Goal: Complete application form

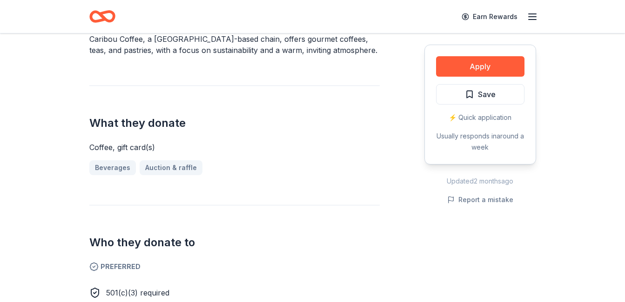
scroll to position [326, 0]
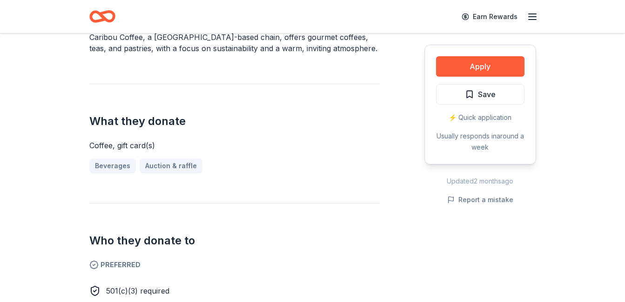
click at [163, 159] on div "Beverages Auction & raffle" at bounding box center [234, 166] width 290 height 15
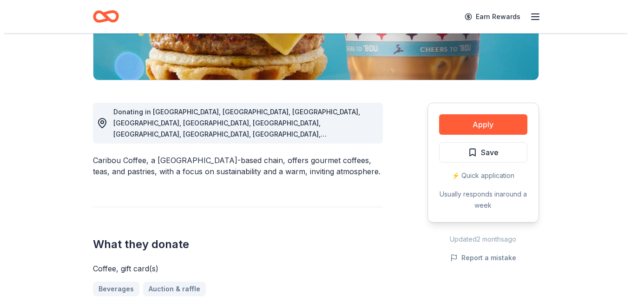
scroll to position [186, 0]
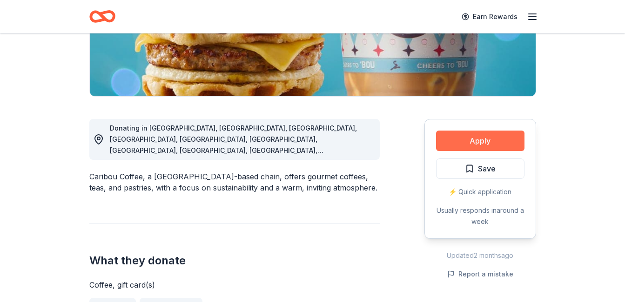
click at [454, 138] on button "Apply" at bounding box center [480, 141] width 88 height 20
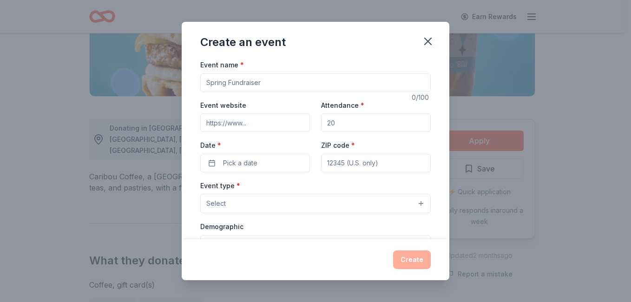
drag, startPoint x: 272, startPoint y: 83, endPoint x: 200, endPoint y: 87, distance: 72.2
click at [200, 87] on div "Event name * 0 /100 Event website Attendance * Date * Pick a date ZIP code * Ev…" at bounding box center [316, 149] width 268 height 180
type input "<"
type input "[DATE]"
click at [298, 208] on button "Select" at bounding box center [315, 204] width 231 height 20
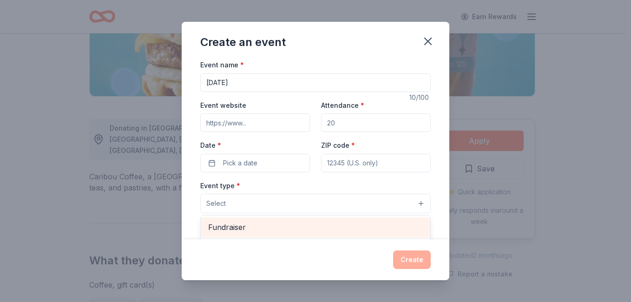
click at [234, 226] on span "Fundraiser" at bounding box center [315, 227] width 215 height 12
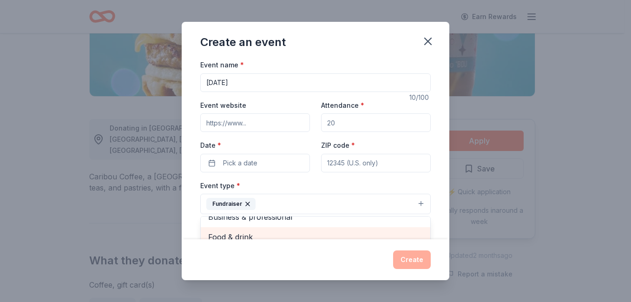
scroll to position [7, 0]
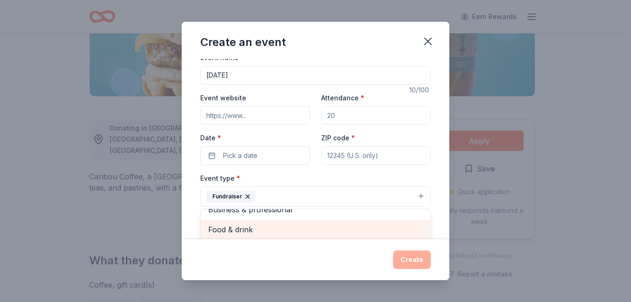
click at [241, 237] on div "Food & drink" at bounding box center [316, 230] width 230 height 20
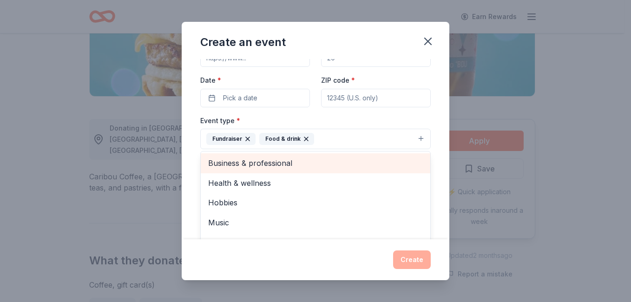
scroll to position [112, 0]
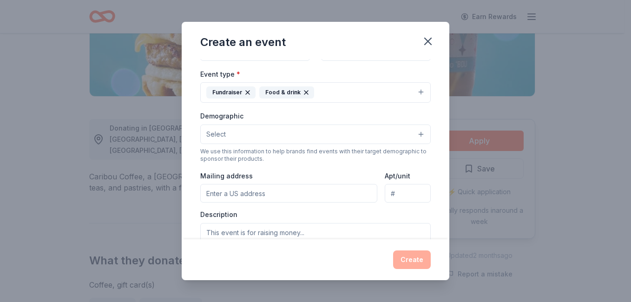
click at [305, 92] on icon "button" at bounding box center [307, 93] width 4 height 4
click at [253, 134] on button "Select" at bounding box center [315, 135] width 231 height 20
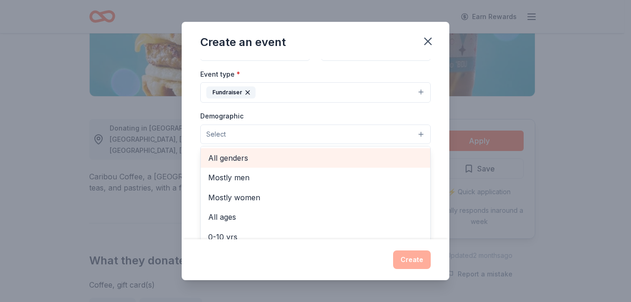
click at [232, 158] on span "All genders" at bounding box center [315, 158] width 215 height 12
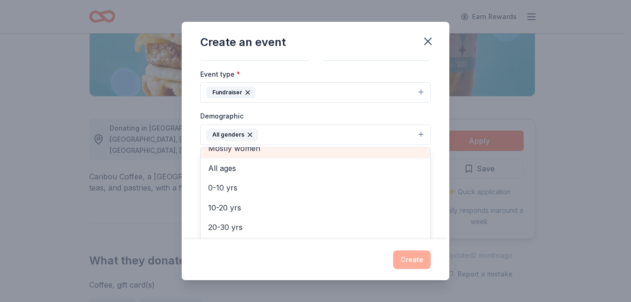
scroll to position [47, 0]
click at [218, 153] on span "All ages" at bounding box center [315, 152] width 215 height 12
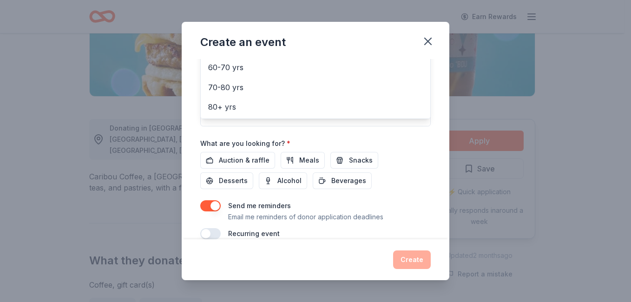
scroll to position [205, 0]
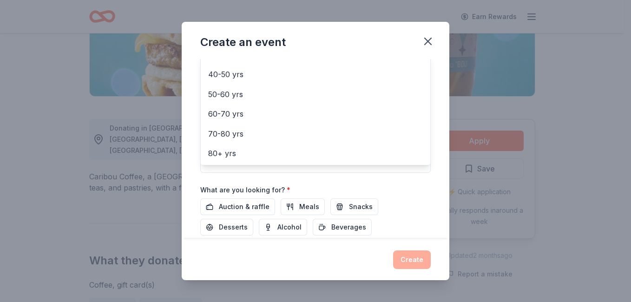
click at [232, 205] on div "Event name * [DATE] 10 /100 Event website Attendance * Date * Pick a date ZIP c…" at bounding box center [315, 70] width 231 height 432
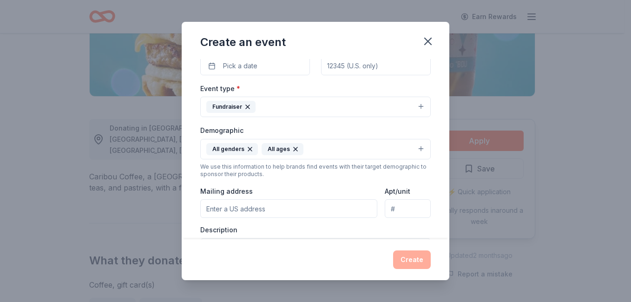
click at [261, 207] on input "Mailing address" at bounding box center [288, 208] width 177 height 19
type input "[PERSON_NAME][EMAIL_ADDRESS][DOMAIN_NAME]"
type input "53202"
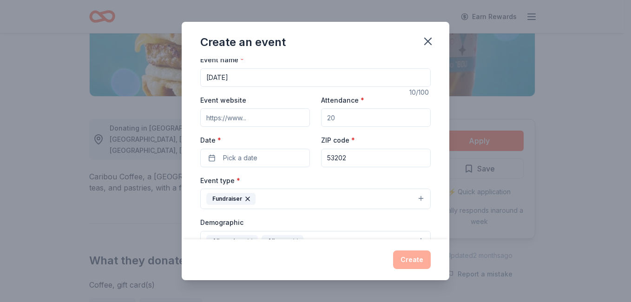
scroll to position [4, 0]
click at [211, 161] on button "Pick a date" at bounding box center [255, 159] width 110 height 19
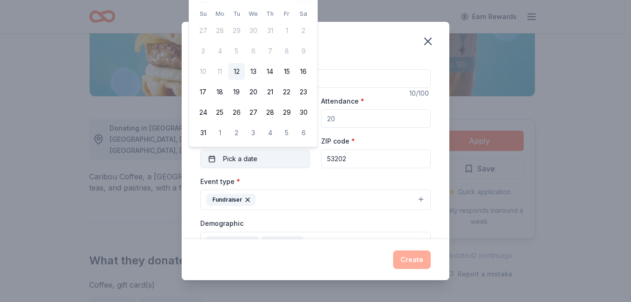
click at [212, 160] on button "Pick a date" at bounding box center [255, 159] width 110 height 19
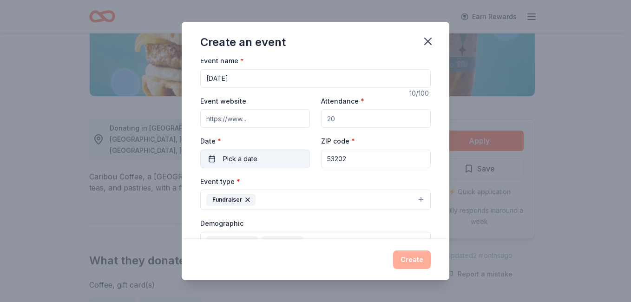
click at [212, 160] on button "Pick a date" at bounding box center [255, 159] width 110 height 19
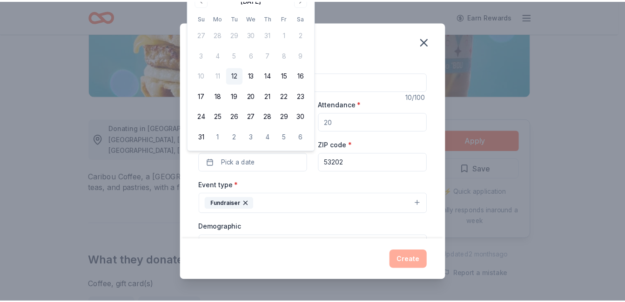
scroll to position [0, 0]
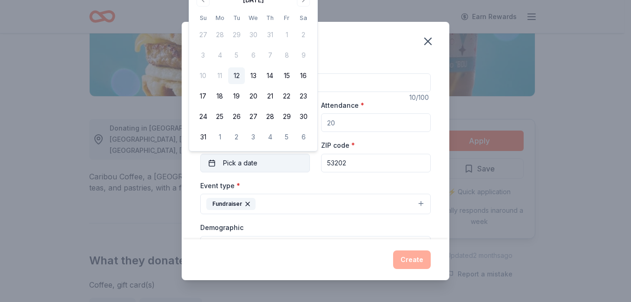
click at [279, 163] on button "Pick a date" at bounding box center [255, 163] width 110 height 19
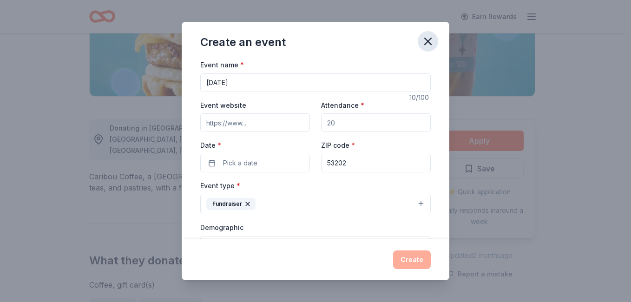
click at [429, 43] on icon "button" at bounding box center [428, 41] width 13 height 13
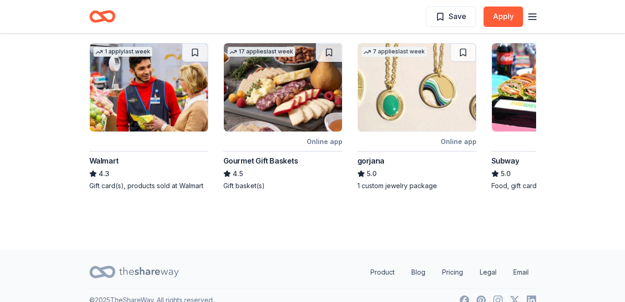
scroll to position [993, 0]
